Goal: Contribute content: Contribute content

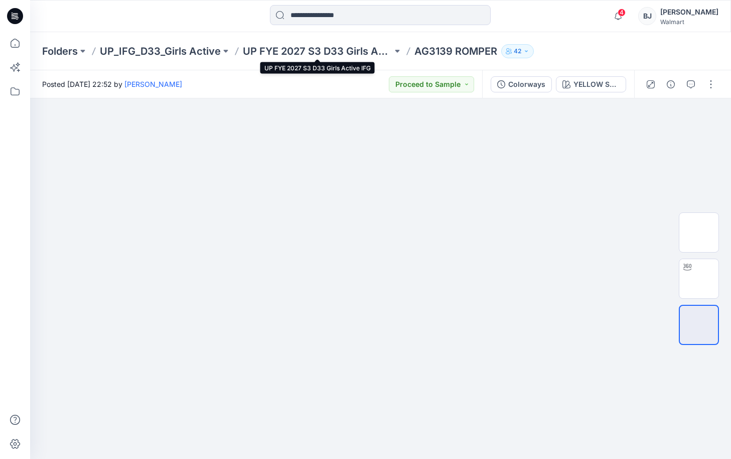
click at [305, 50] on p "UP FYE 2027 S3 D33 Girls Active IFG" at bounding box center [318, 51] width 150 height 14
click at [707, 81] on button "button" at bounding box center [711, 84] width 16 height 16
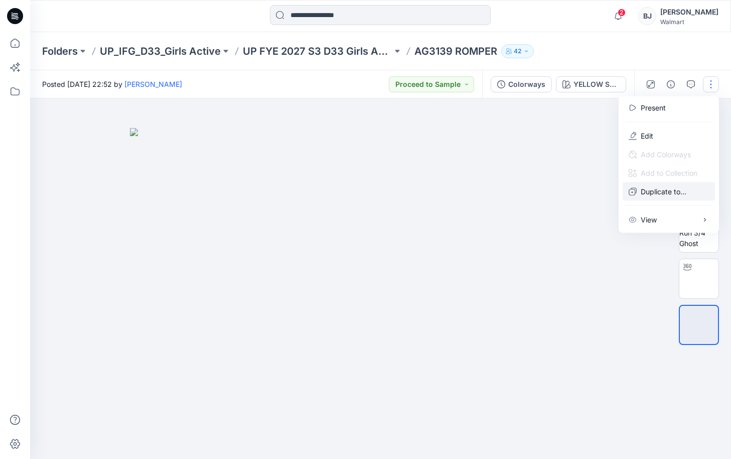
click at [657, 189] on p "Duplicate to..." at bounding box center [664, 191] width 46 height 11
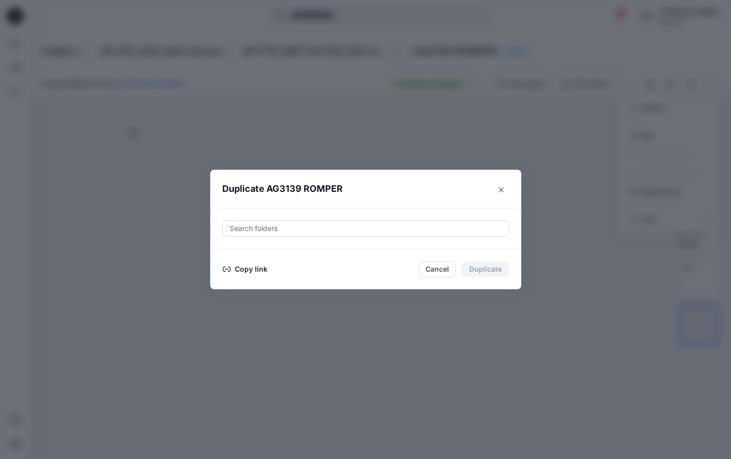
click at [259, 226] on div at bounding box center [366, 228] width 274 height 12
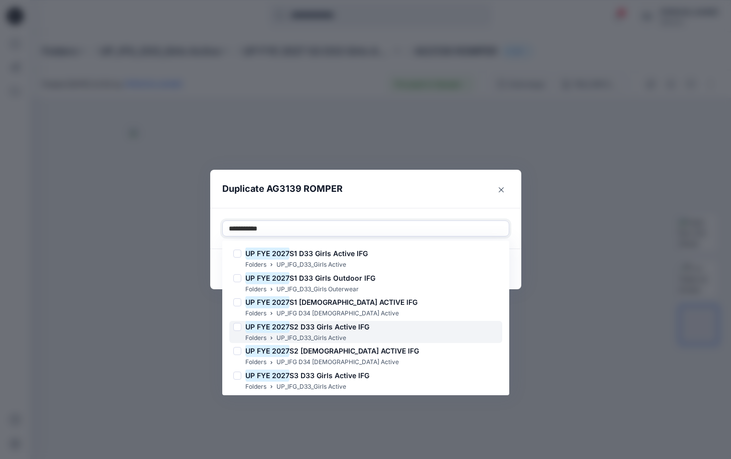
click at [286, 325] on mark "UP FYE 2027" at bounding box center [267, 327] width 44 height 14
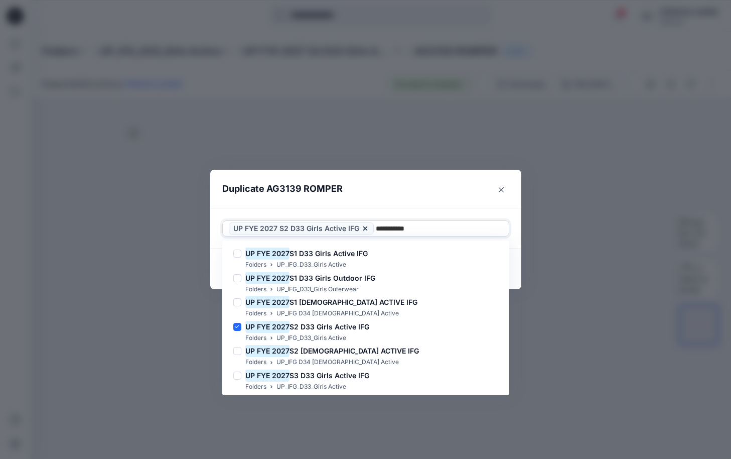
type input "**********"
click at [423, 212] on div "Use Up and Down to choose options, press Enter to select the currently focused …" at bounding box center [365, 228] width 311 height 41
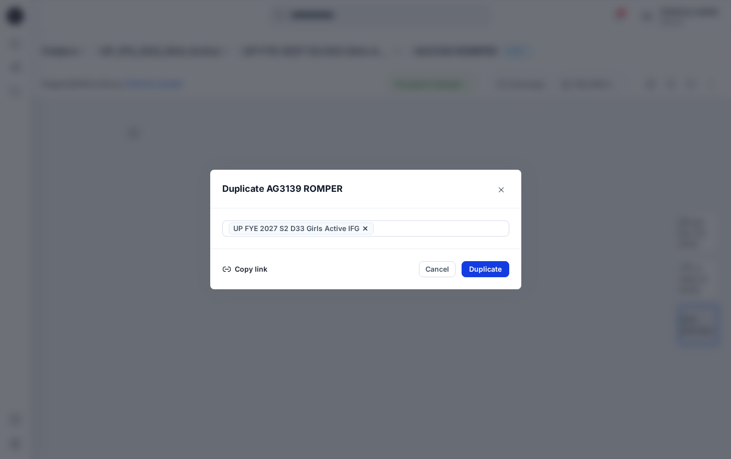
click at [485, 266] on button "Duplicate" at bounding box center [486, 269] width 48 height 16
click at [500, 187] on icon "Close" at bounding box center [501, 189] width 5 height 5
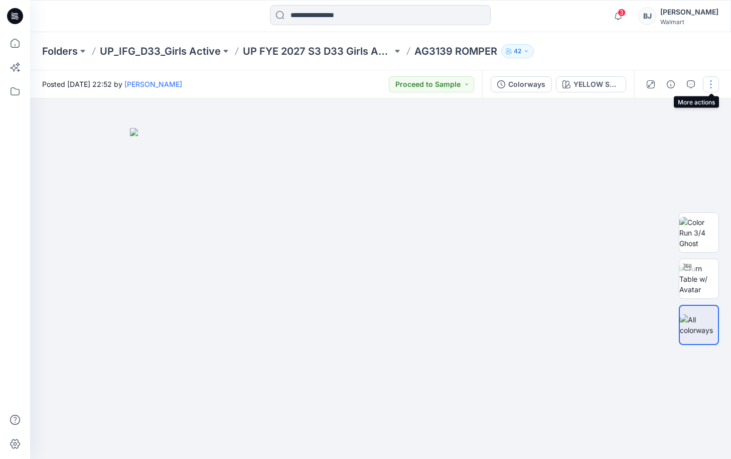
click at [712, 83] on button "button" at bounding box center [711, 84] width 16 height 16
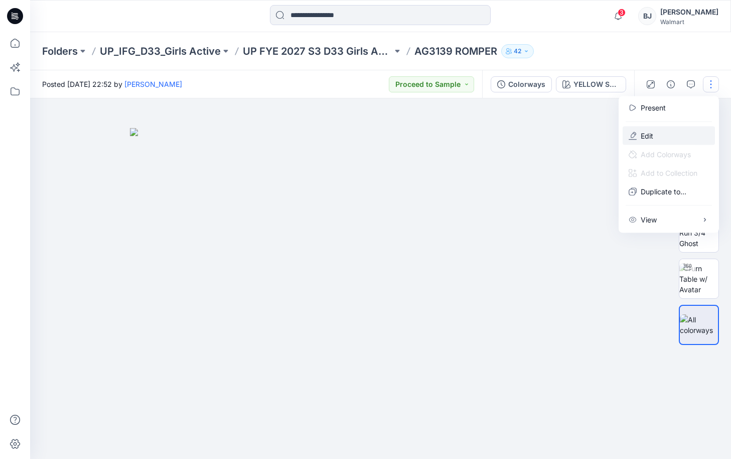
click at [652, 136] on p "Edit" at bounding box center [647, 135] width 13 height 11
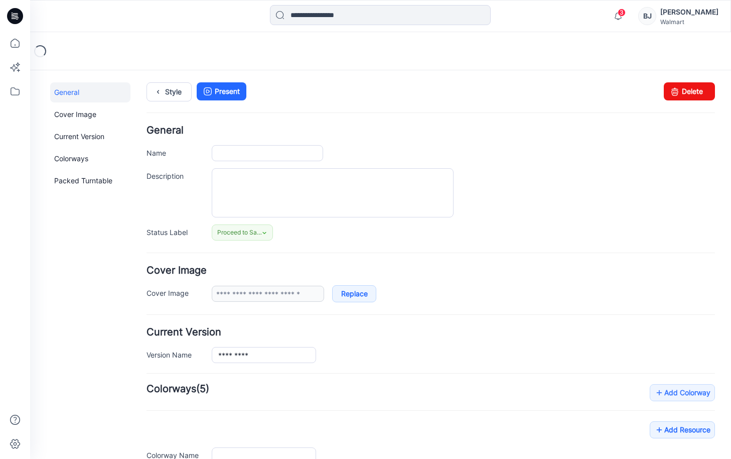
type input "**********"
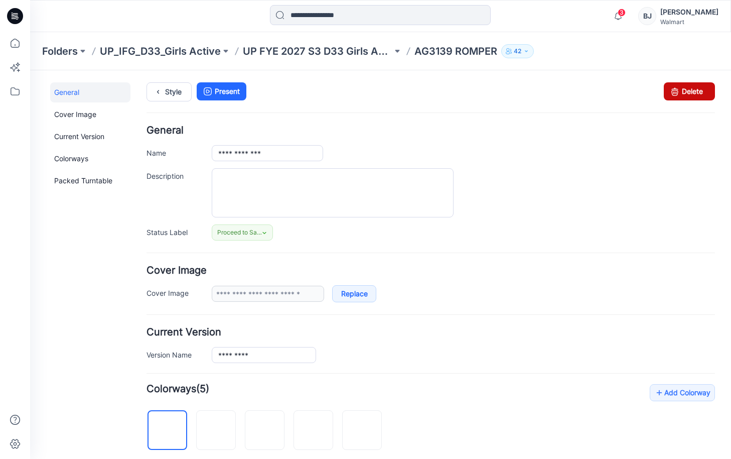
click at [673, 87] on icon at bounding box center [675, 91] width 14 height 18
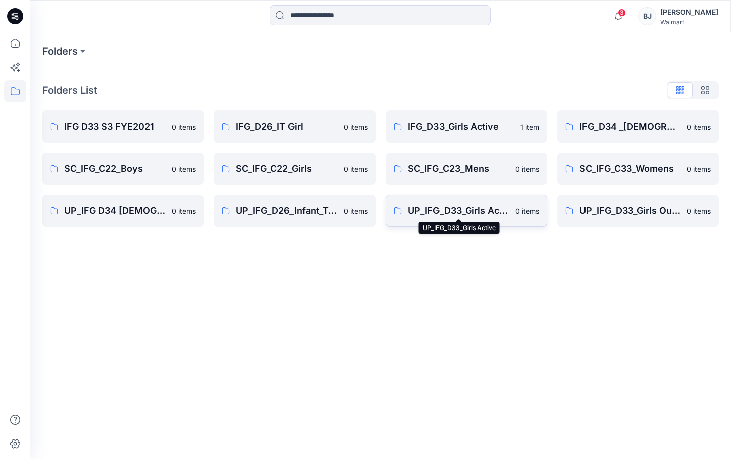
click at [475, 207] on p "UP_IFG_D33_Girls Active" at bounding box center [458, 211] width 101 height 14
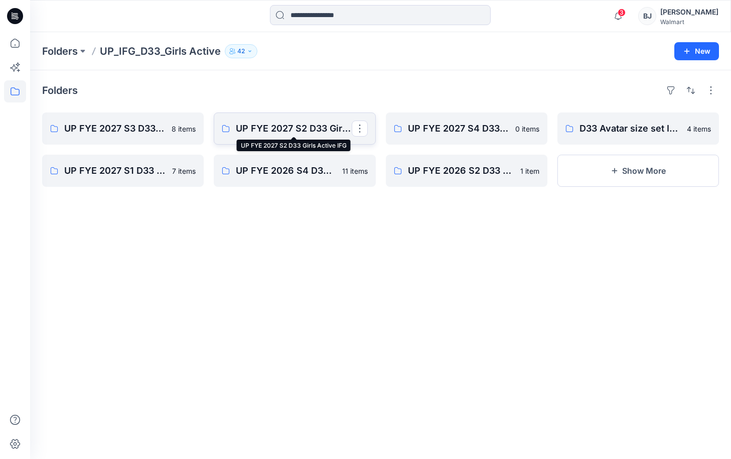
click at [279, 125] on p "UP FYE 2027 S2 D33 Girls Active IFG" at bounding box center [293, 128] width 115 height 14
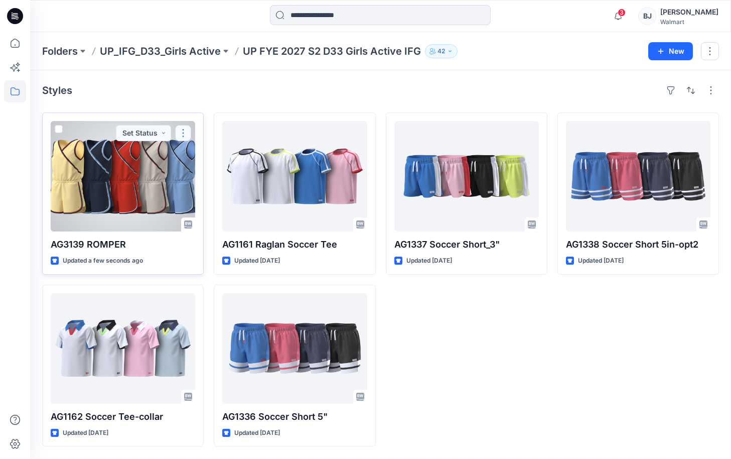
click at [185, 131] on button "button" at bounding box center [183, 133] width 16 height 16
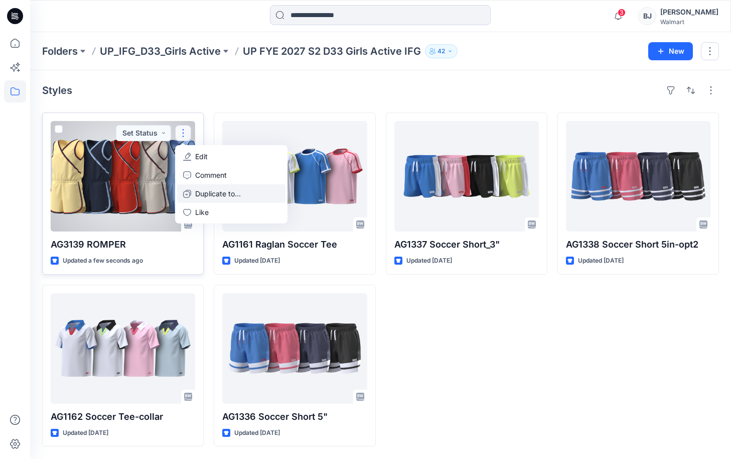
click at [204, 193] on p "Duplicate to..." at bounding box center [218, 193] width 46 height 11
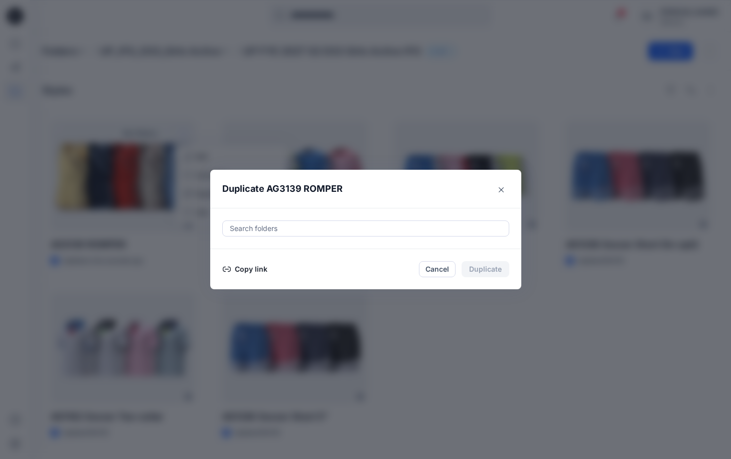
click at [262, 228] on div at bounding box center [366, 228] width 274 height 12
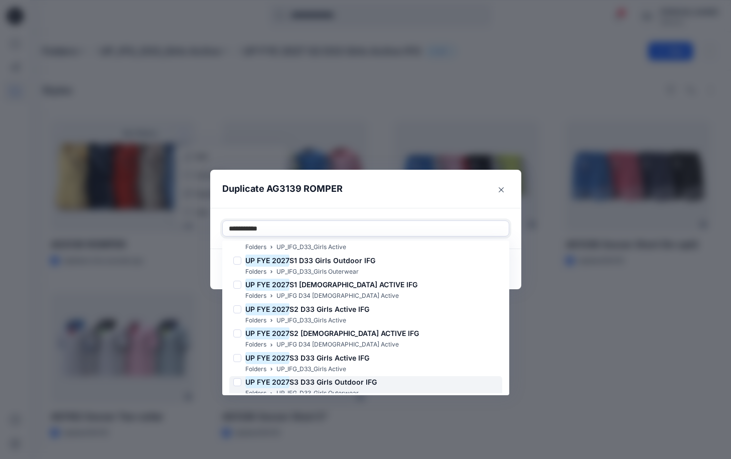
scroll to position [34, 0]
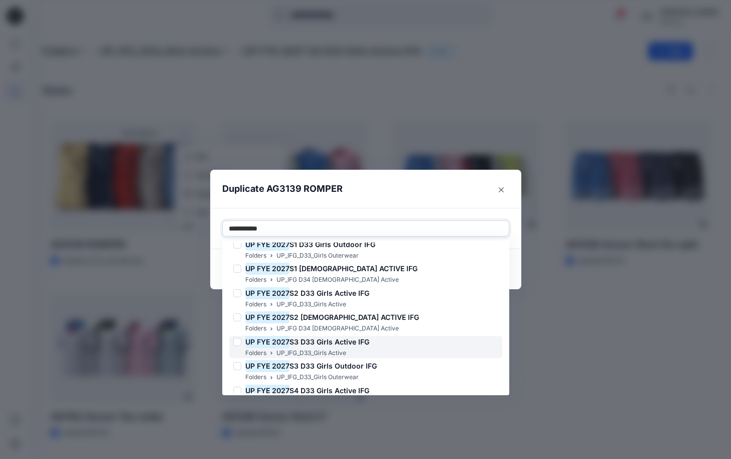
click at [322, 344] on span "S3 D33 Girls Active IFG" at bounding box center [330, 341] width 80 height 9
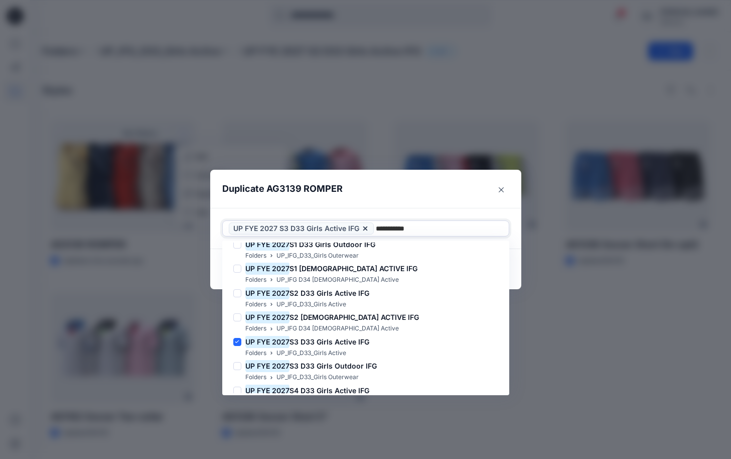
type input "**********"
click at [479, 196] on header "Duplicate AG3139 ROMPER" at bounding box center [355, 189] width 291 height 38
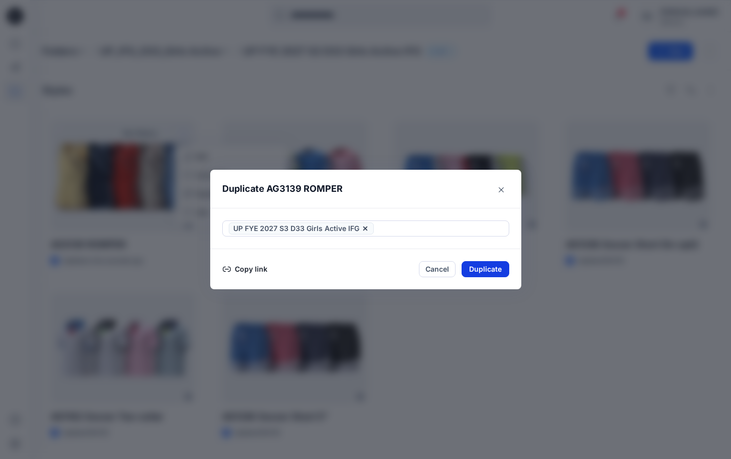
click at [496, 270] on button "Duplicate" at bounding box center [486, 269] width 48 height 16
click at [501, 187] on icon "Close" at bounding box center [501, 189] width 5 height 5
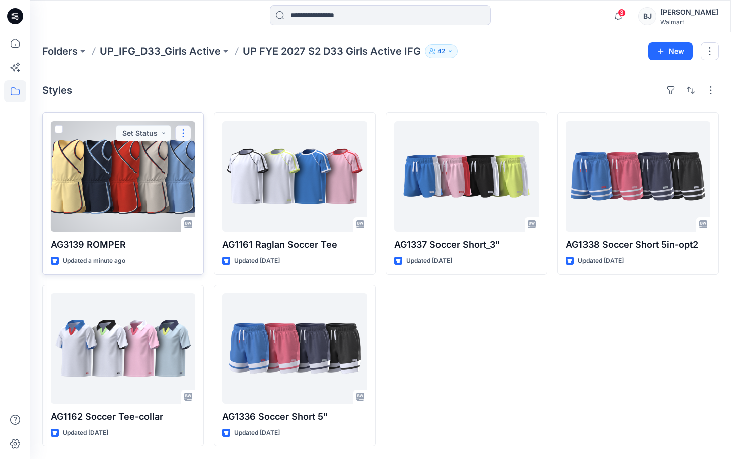
click at [180, 130] on button "button" at bounding box center [183, 133] width 16 height 16
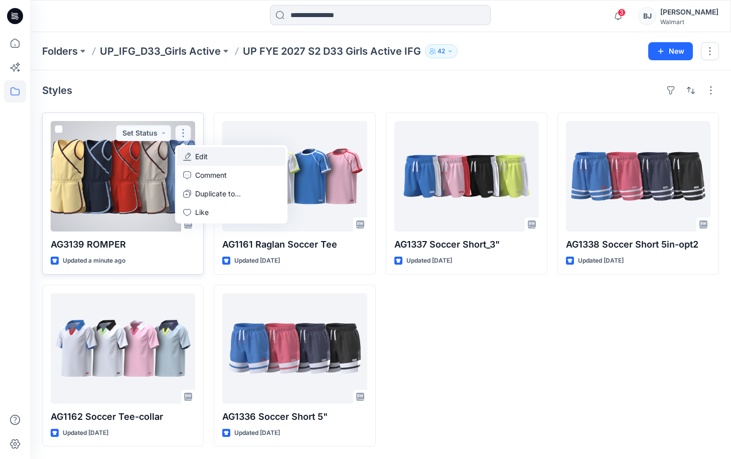
click at [205, 155] on p "Edit" at bounding box center [201, 156] width 13 height 11
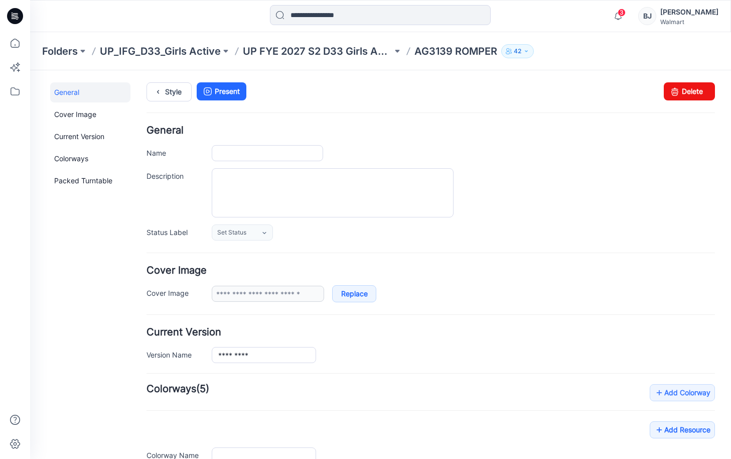
type input "**********"
click at [677, 93] on link "Delete" at bounding box center [689, 91] width 51 height 18
